Goal: Information Seeking & Learning: Learn about a topic

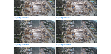
scroll to position [54, 0]
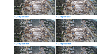
click at [77, 10] on img at bounding box center [76, 3] width 41 height 23
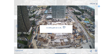
click at [77, 10] on img at bounding box center [56, 28] width 78 height 44
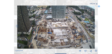
click at [96, 51] on icon at bounding box center [96, 51] width 2 height 3
click at [99, 6] on icon at bounding box center [99, 7] width 2 height 2
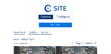
scroll to position [18, 0]
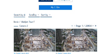
click at [37, 36] on img at bounding box center [34, 40] width 41 height 23
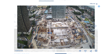
drag, startPoint x: 99, startPoint y: 6, endPoint x: 70, endPoint y: 22, distance: 33.0
click at [99, 6] on icon at bounding box center [99, 7] width 2 height 2
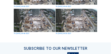
scroll to position [229, 0]
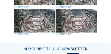
click at [75, 22] on img at bounding box center [76, 20] width 41 height 23
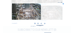
scroll to position [172, 0]
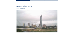
scroll to position [29, 0]
